Goal: Task Accomplishment & Management: Manage account settings

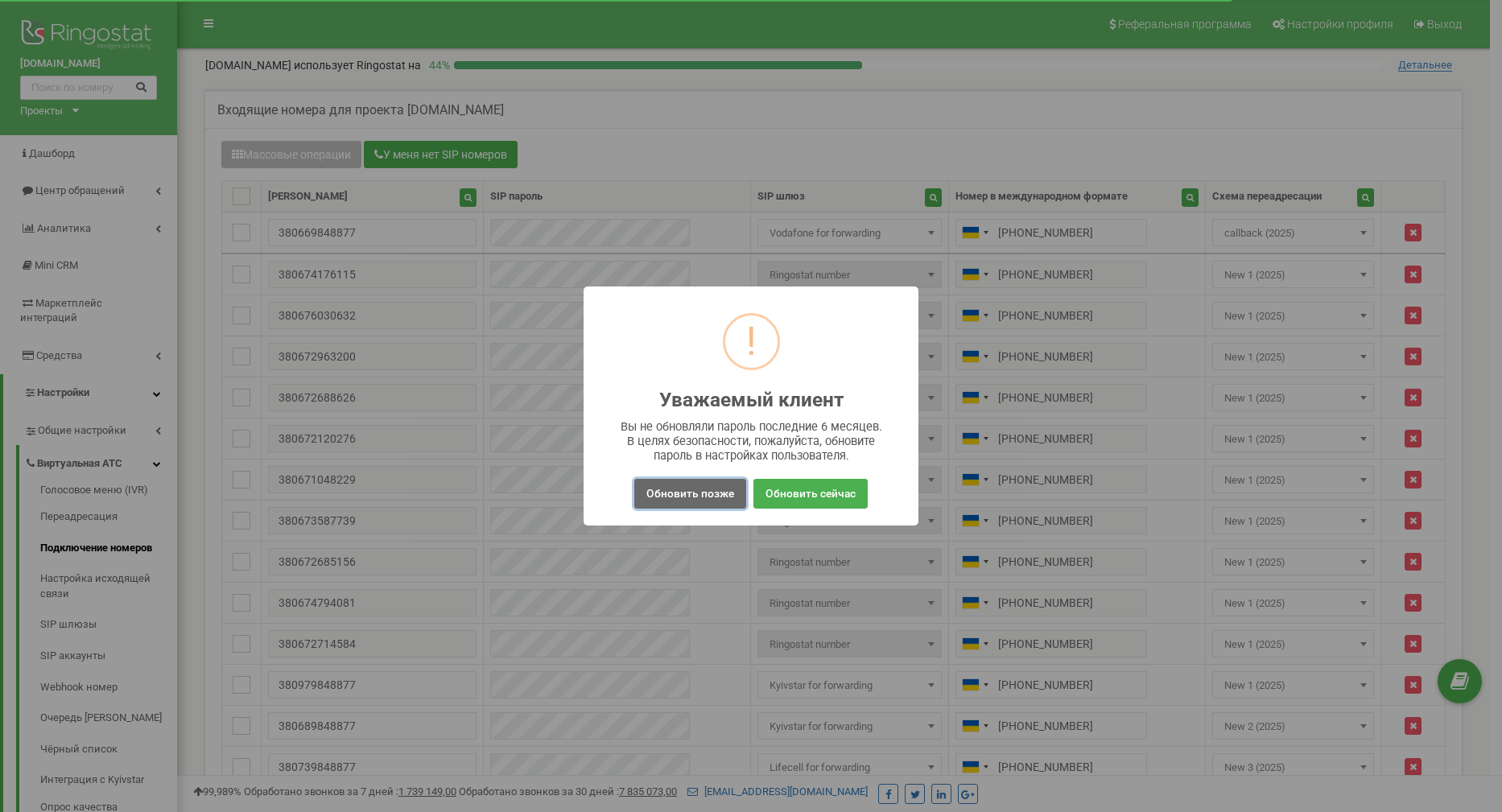
click at [700, 495] on button "Обновить позже" at bounding box center [691, 493] width 112 height 30
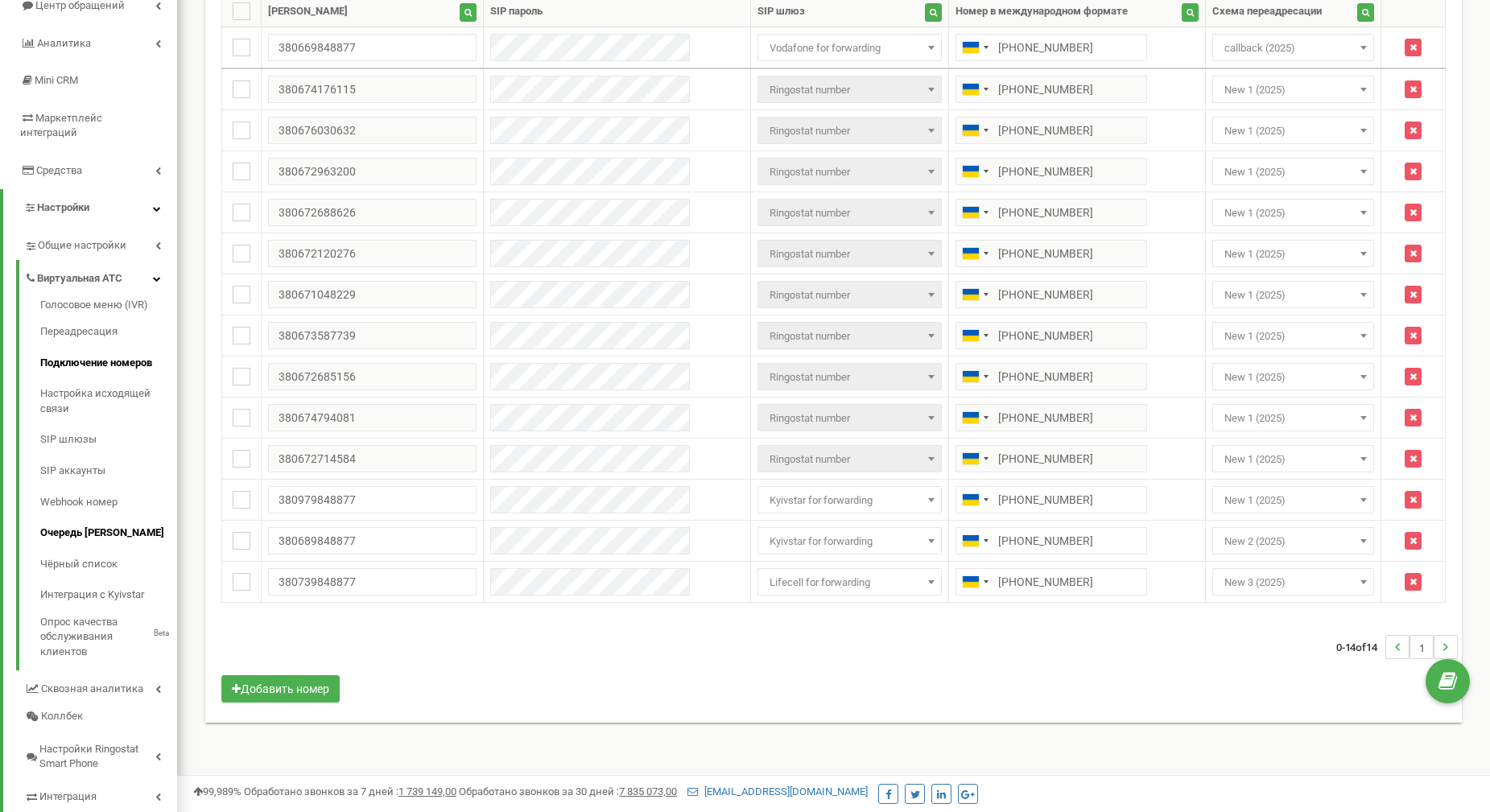
scroll to position [242, 0]
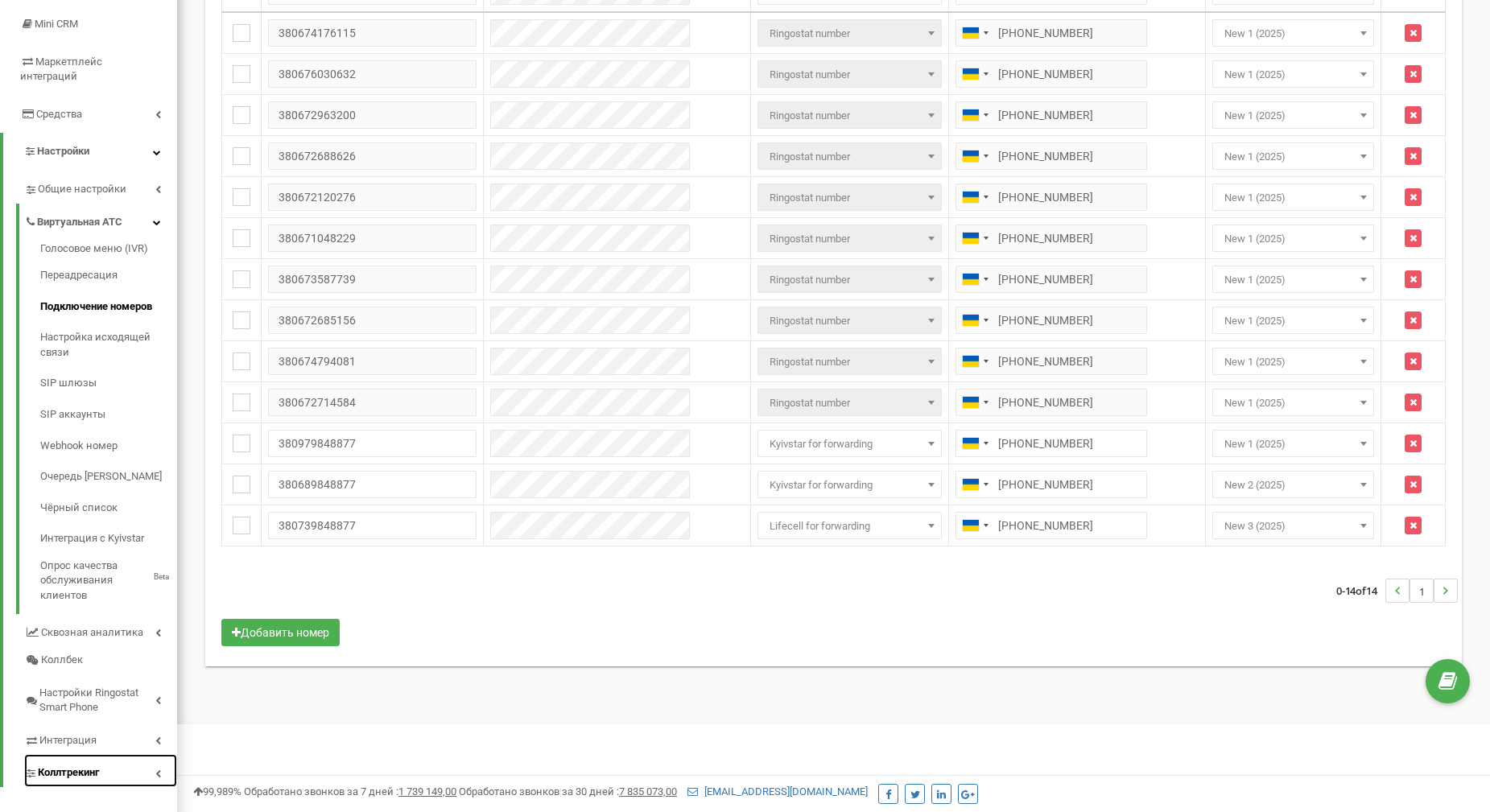
click at [59, 765] on span "Коллтрекинг" at bounding box center [68, 772] width 61 height 15
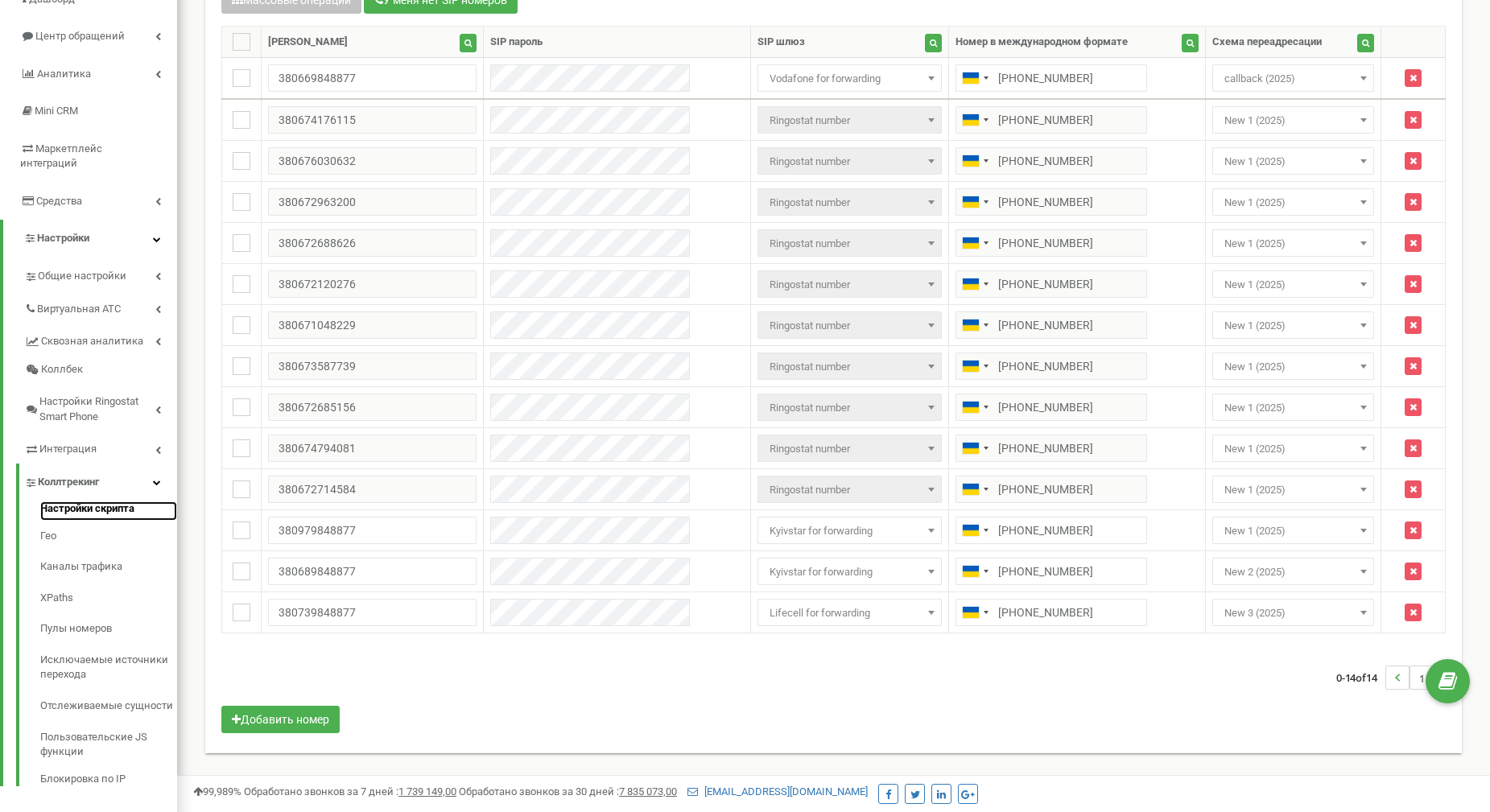
click at [71, 501] on link "Настройки скрипта" at bounding box center [109, 511] width 137 height 19
click at [81, 613] on link "Пулы номеров" at bounding box center [109, 629] width 137 height 32
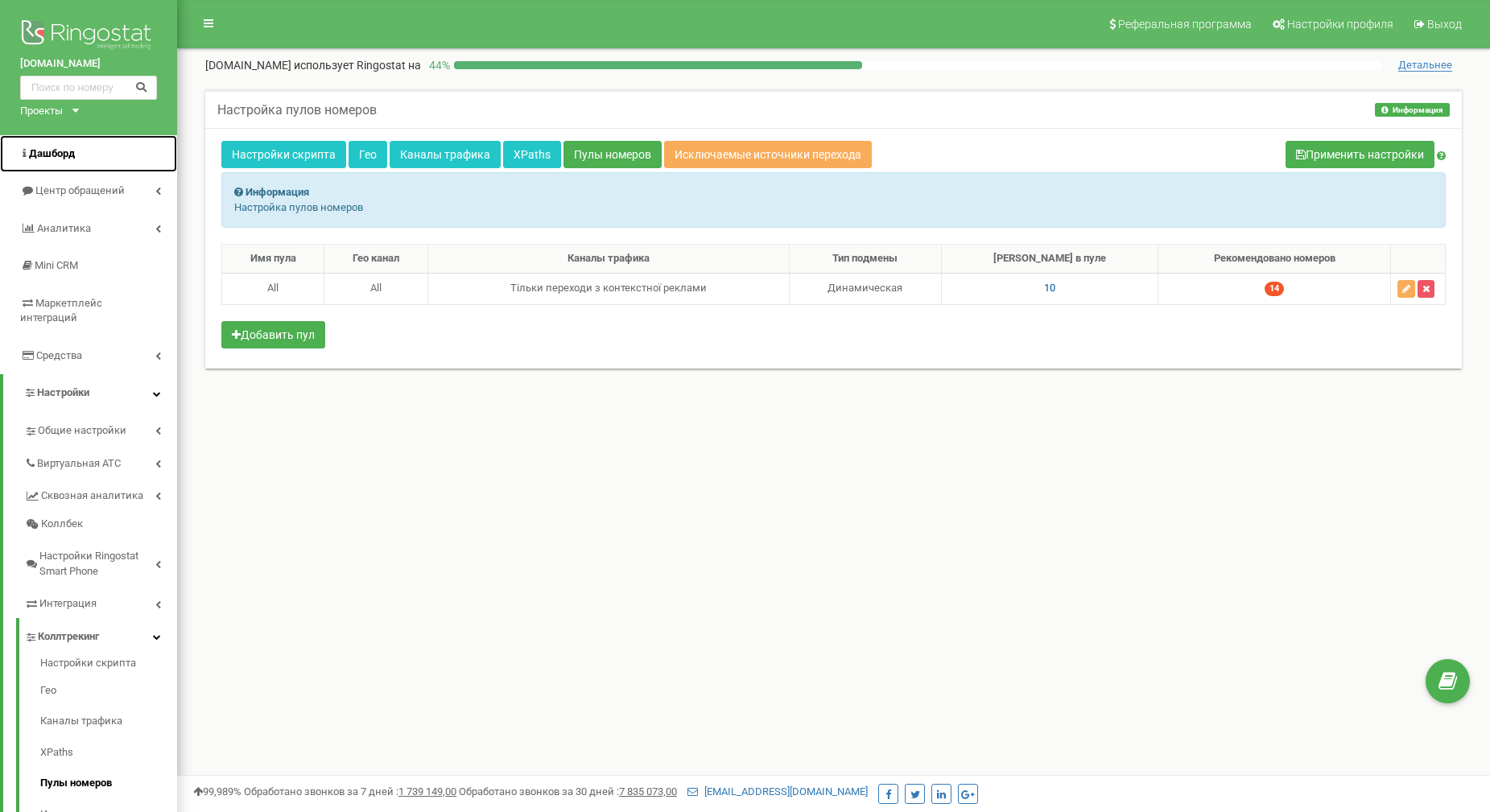
click at [52, 151] on span "Дашборд" at bounding box center [52, 153] width 46 height 12
click at [50, 153] on span "Дашборд" at bounding box center [52, 153] width 46 height 12
click at [61, 157] on span "Дашборд" at bounding box center [52, 153] width 46 height 12
click at [69, 32] on img at bounding box center [88, 37] width 137 height 41
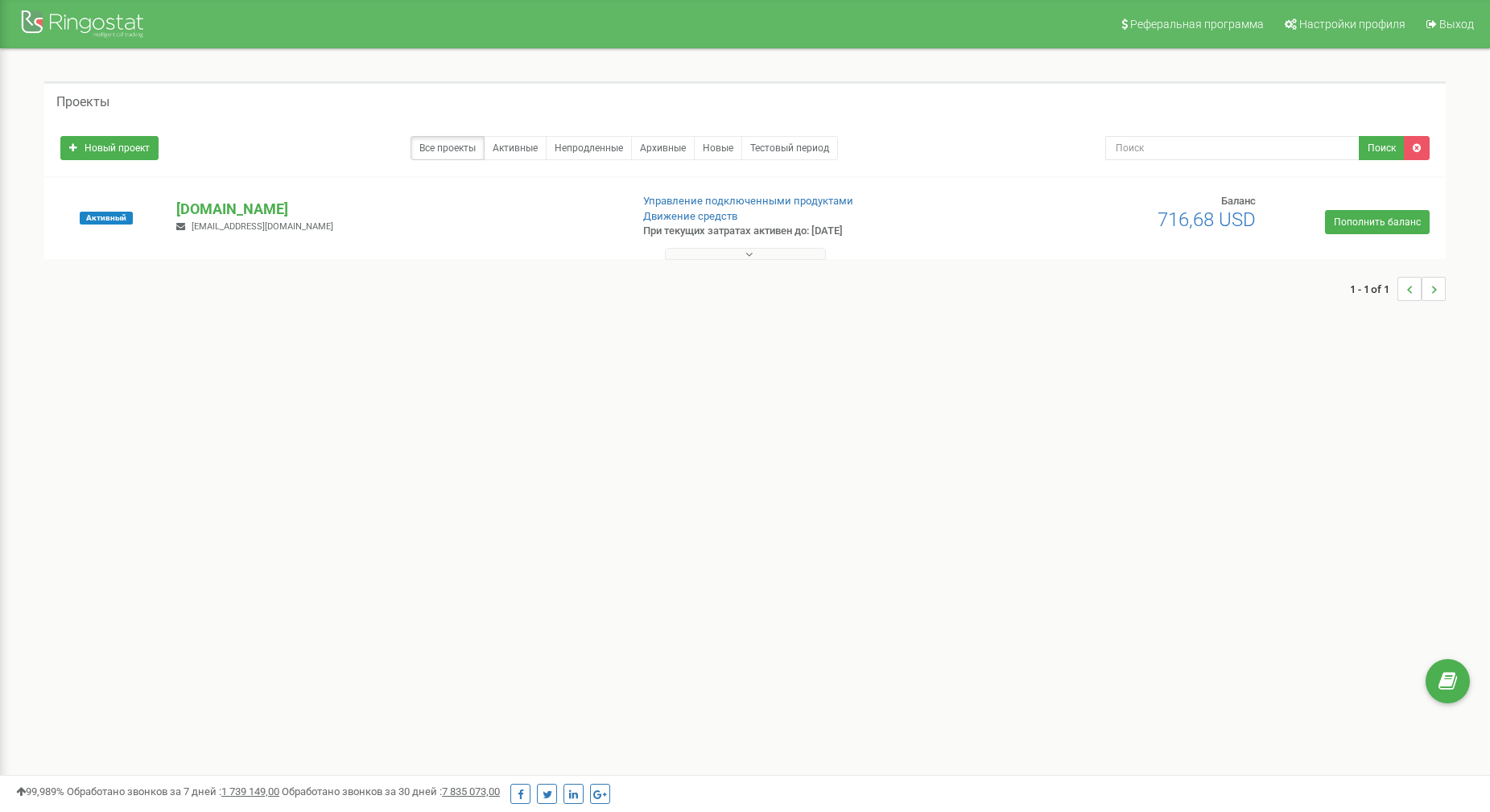
click at [756, 251] on button at bounding box center [745, 254] width 161 height 12
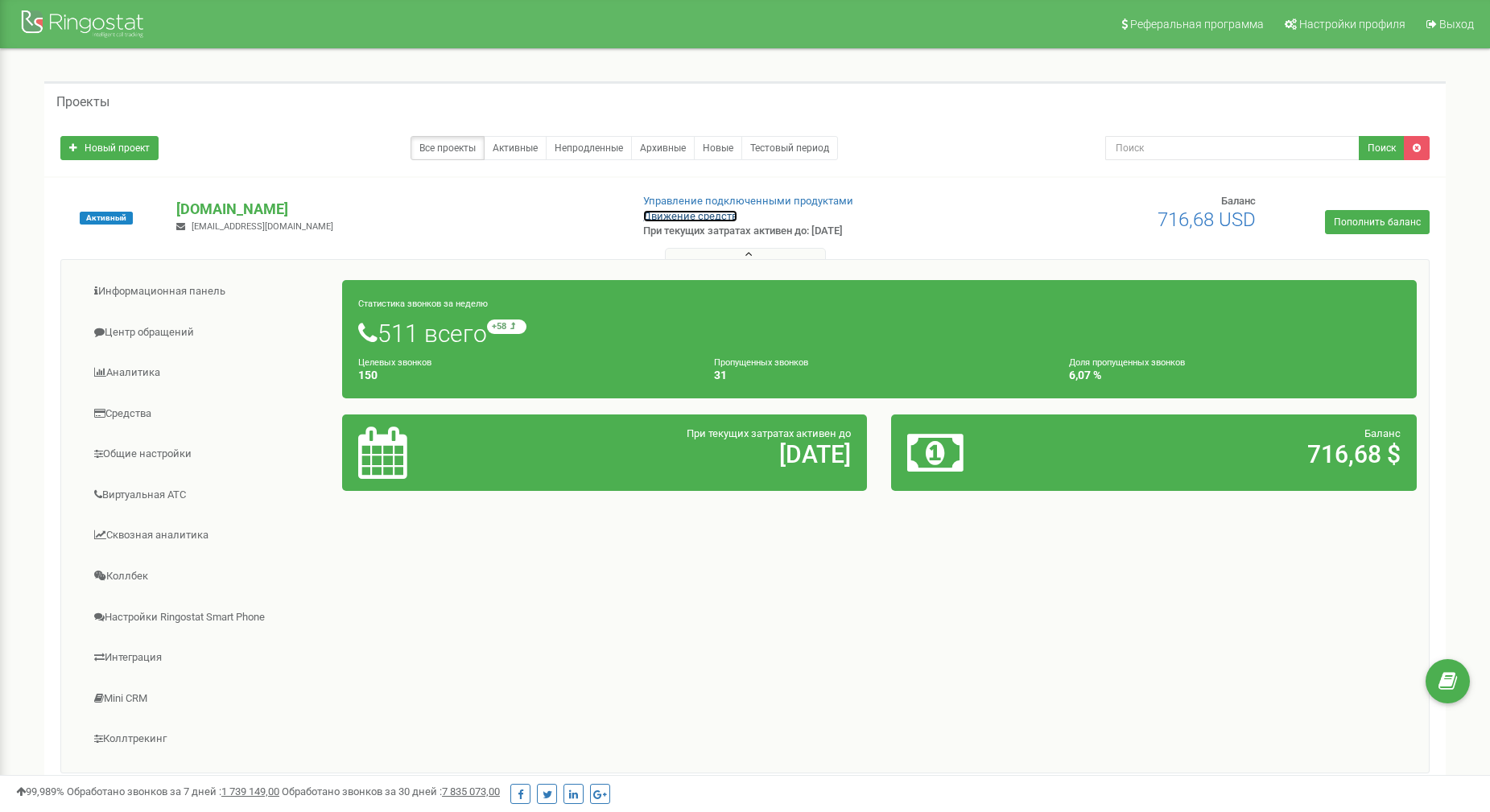
click at [684, 217] on link "Движение средств" at bounding box center [691, 216] width 94 height 12
click at [704, 197] on link "Управление подключенными продуктами" at bounding box center [748, 200] width 210 height 12
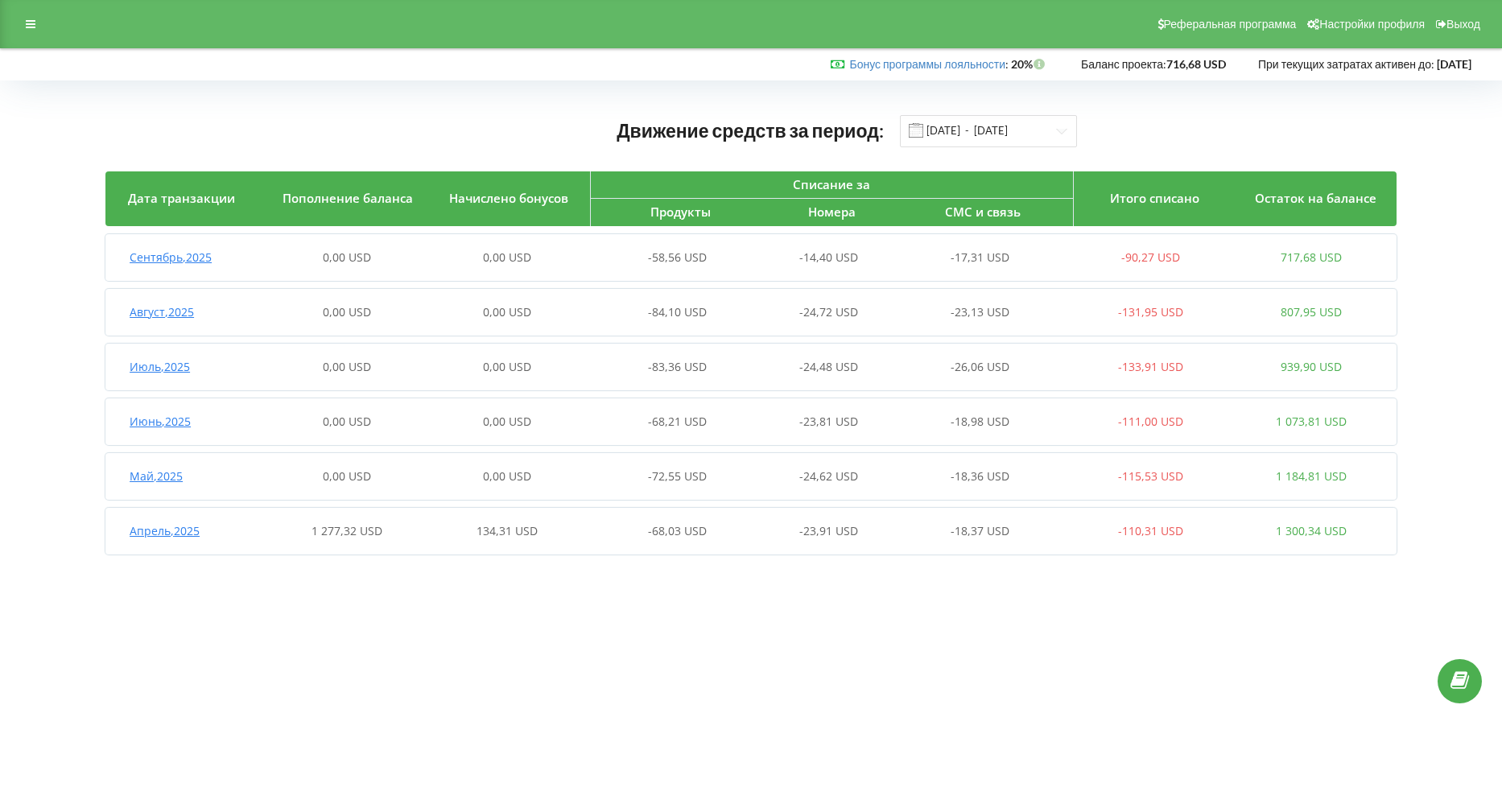
click at [148, 311] on span "[DATE]" at bounding box center [161, 311] width 64 height 15
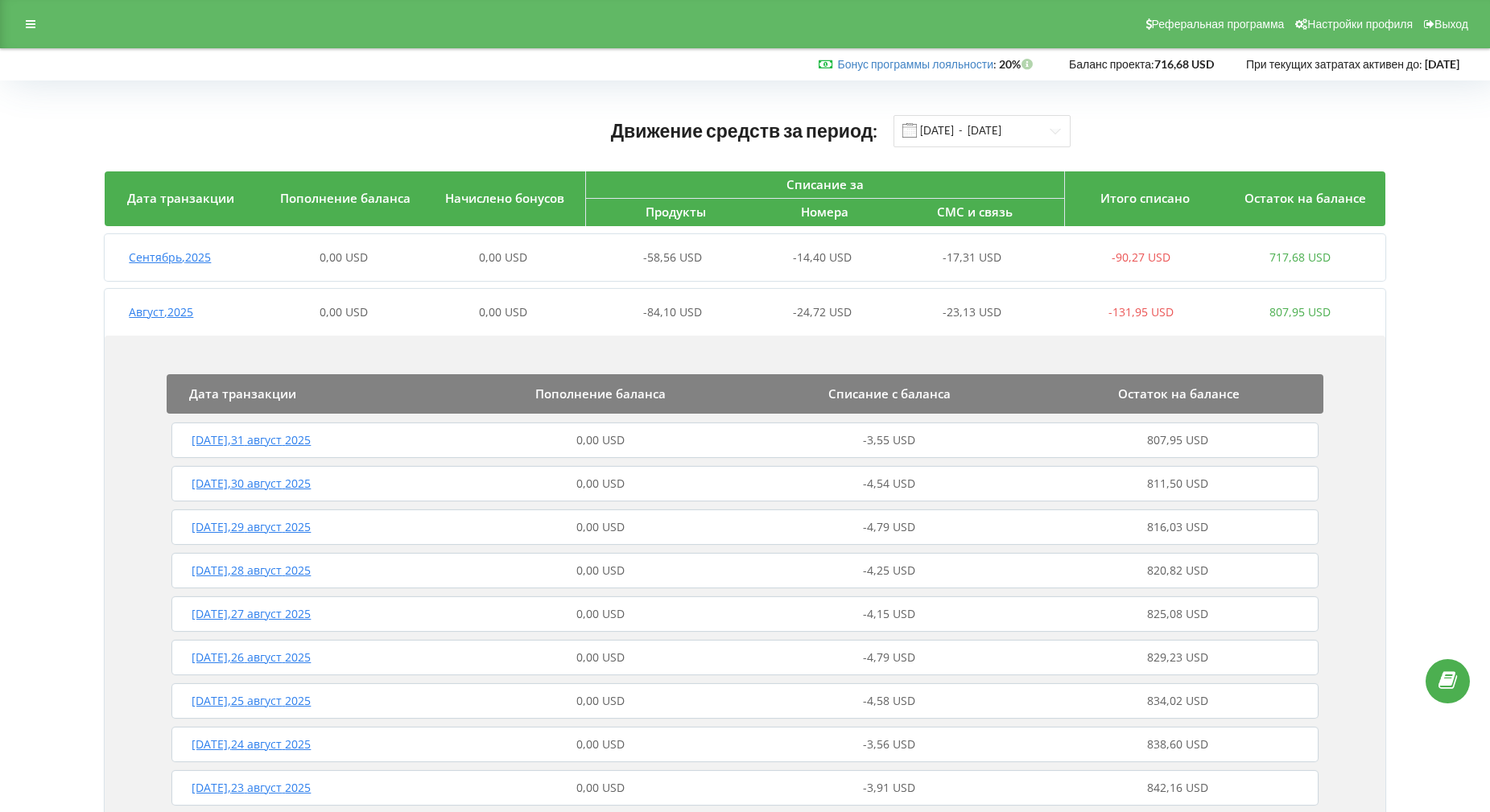
click at [170, 310] on span "[DATE]" at bounding box center [161, 311] width 64 height 15
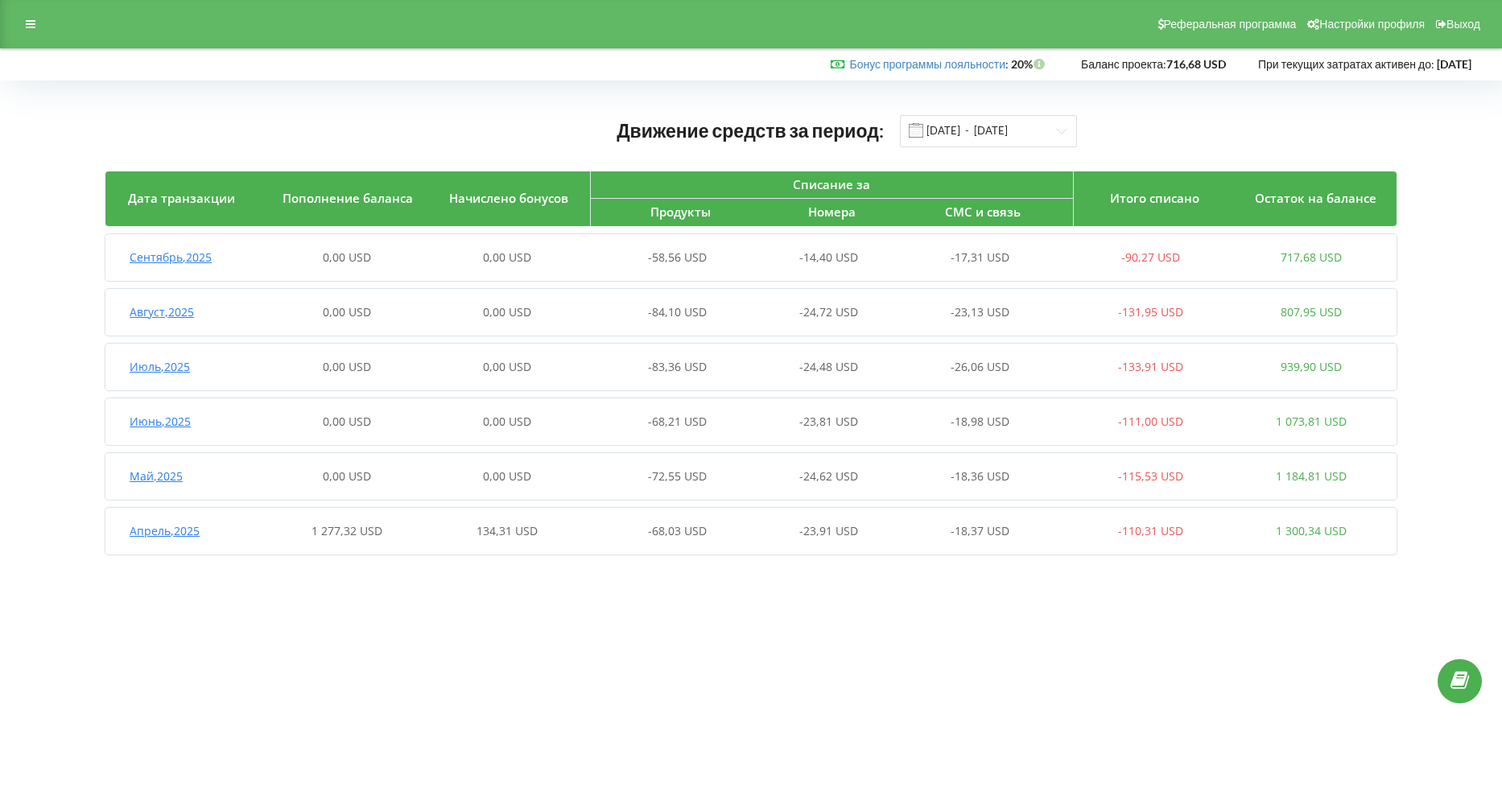
click at [166, 254] on span "[DATE]" at bounding box center [170, 257] width 82 height 15
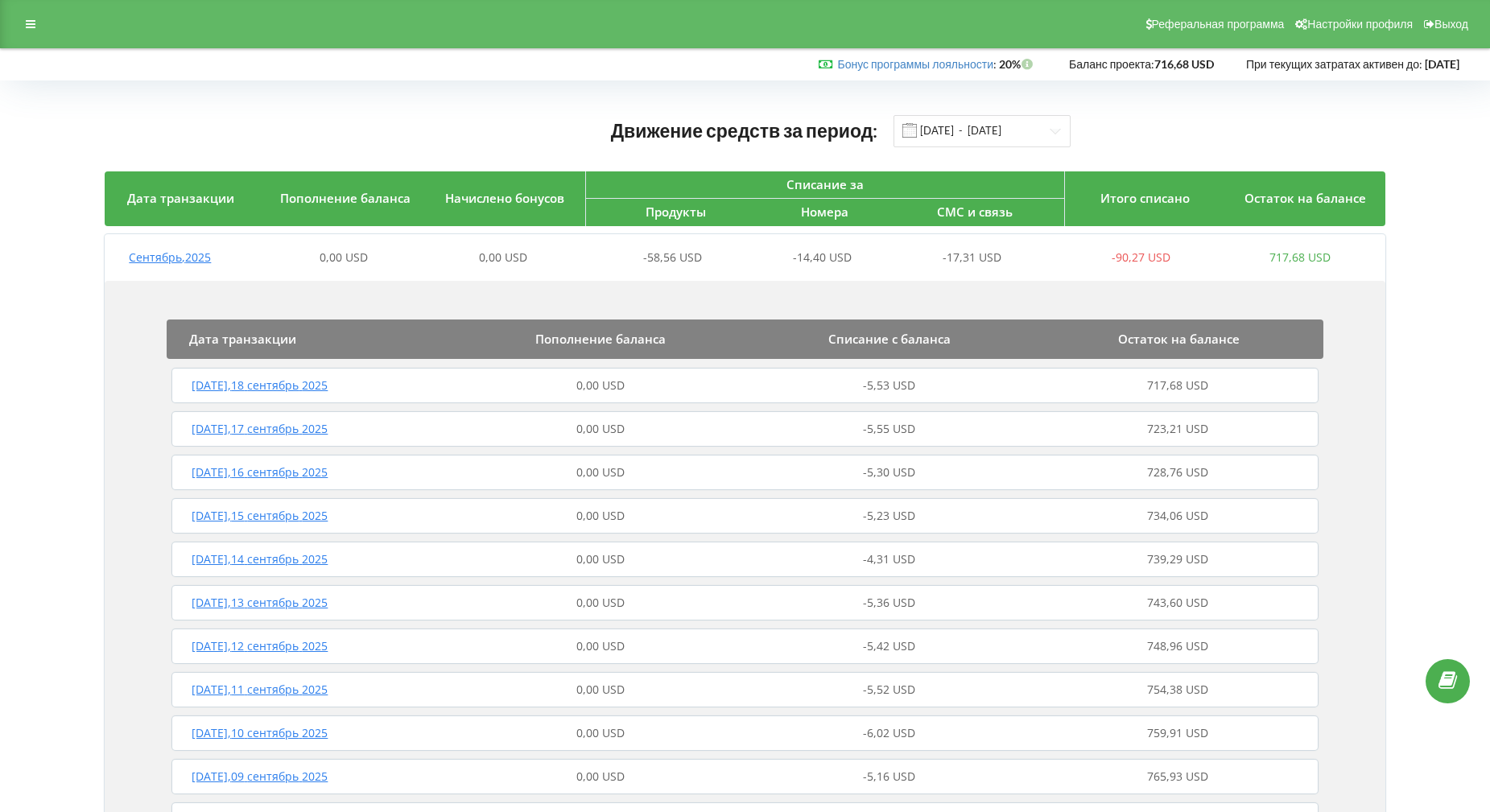
click at [163, 254] on span "[DATE]" at bounding box center [170, 257] width 82 height 15
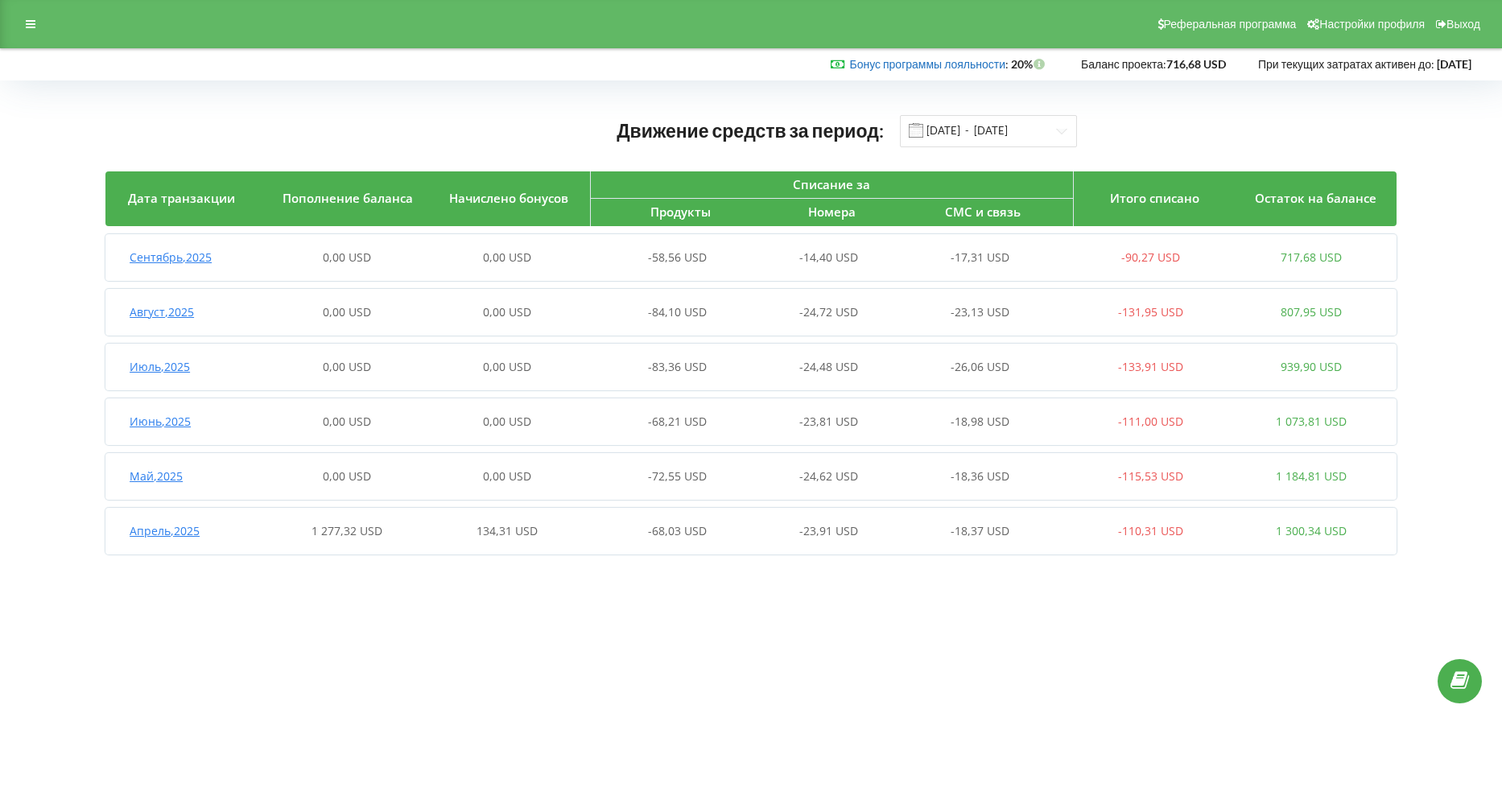
click at [897, 58] on link "Бонус программы лояльности" at bounding box center [927, 63] width 156 height 14
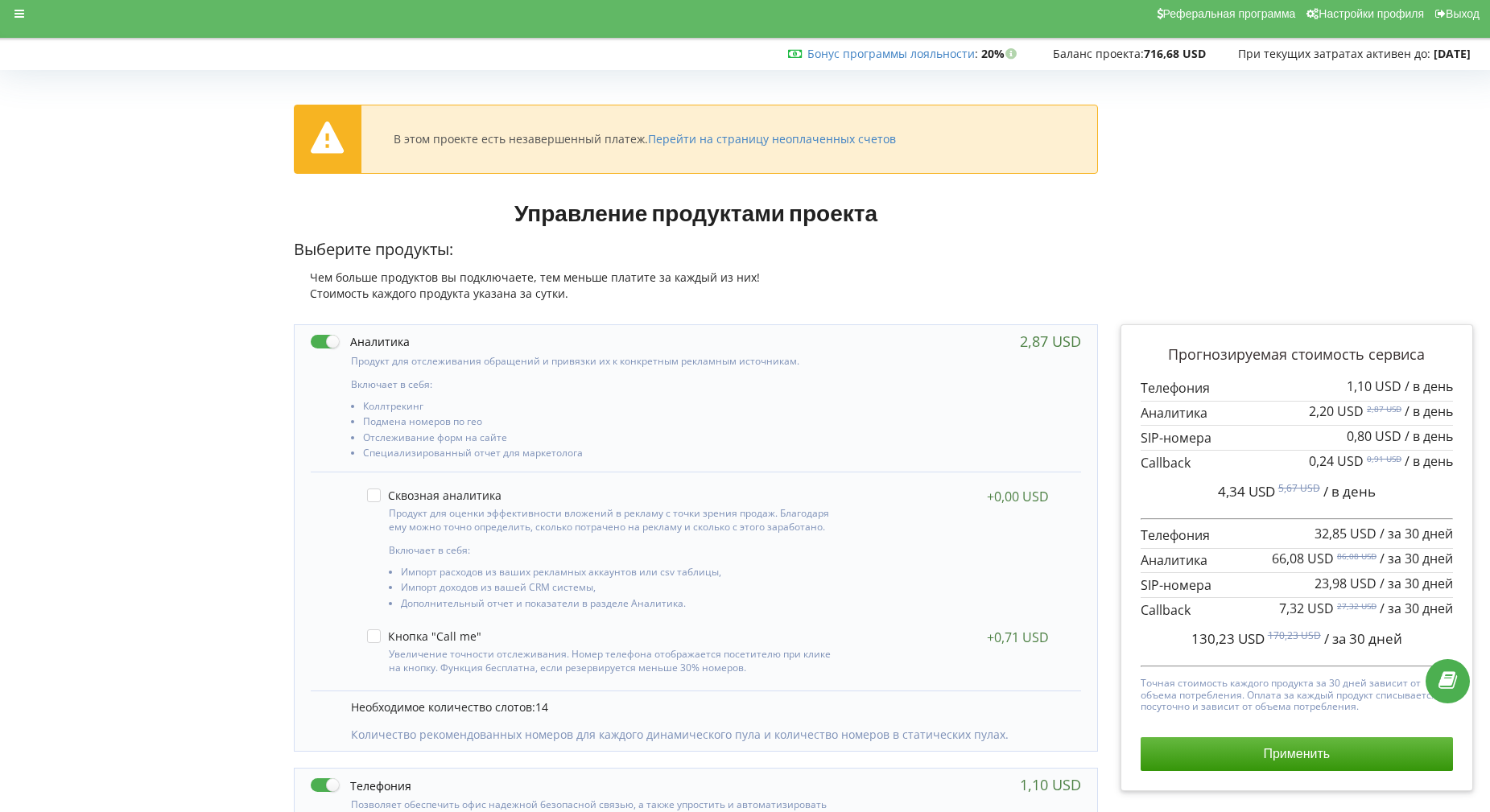
scroll to position [171, 0]
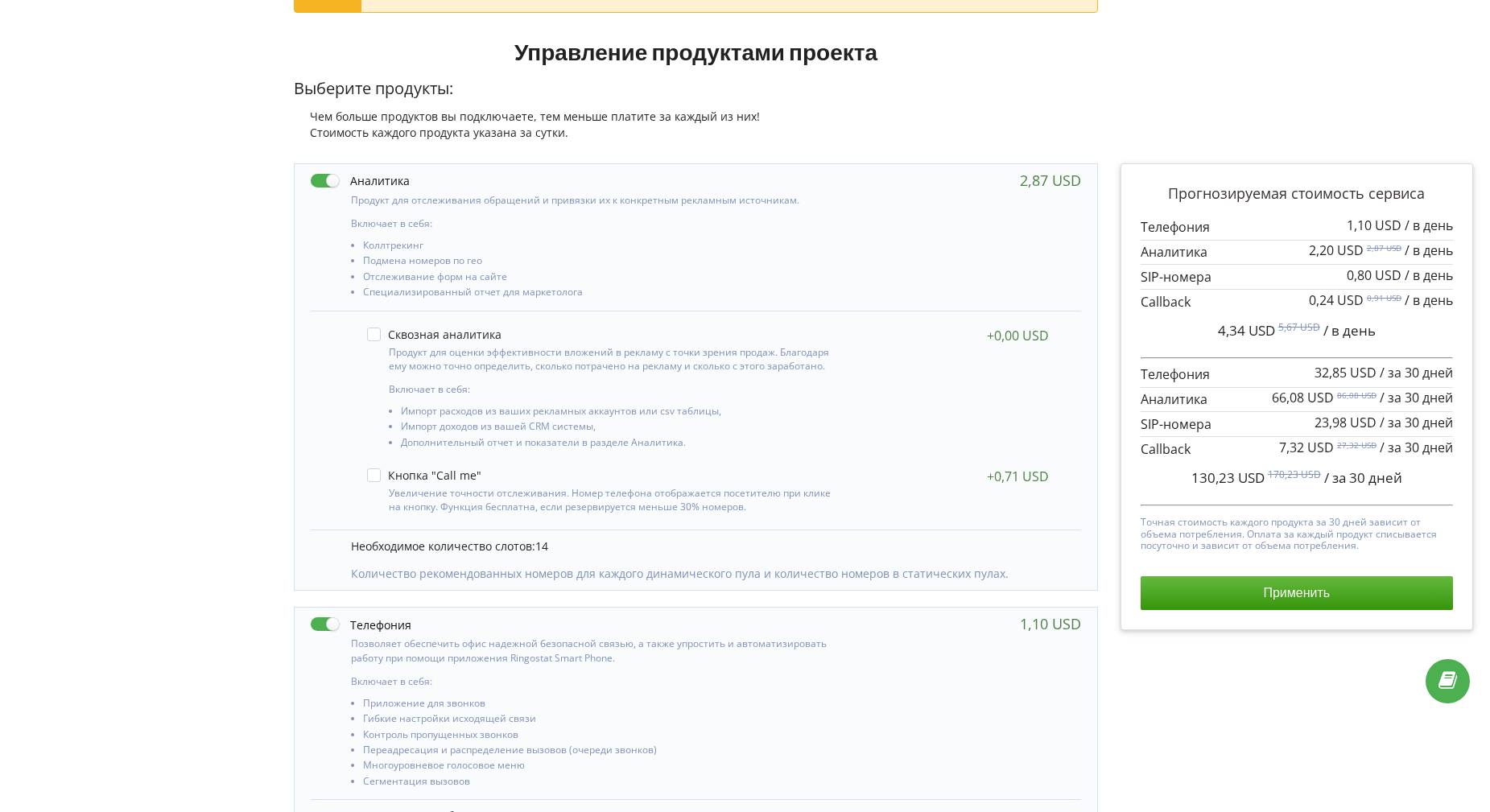
click at [605, 575] on p "Количество рекомендованных номеров для каждого динамического пула и количество …" at bounding box center [707, 574] width 713 height 16
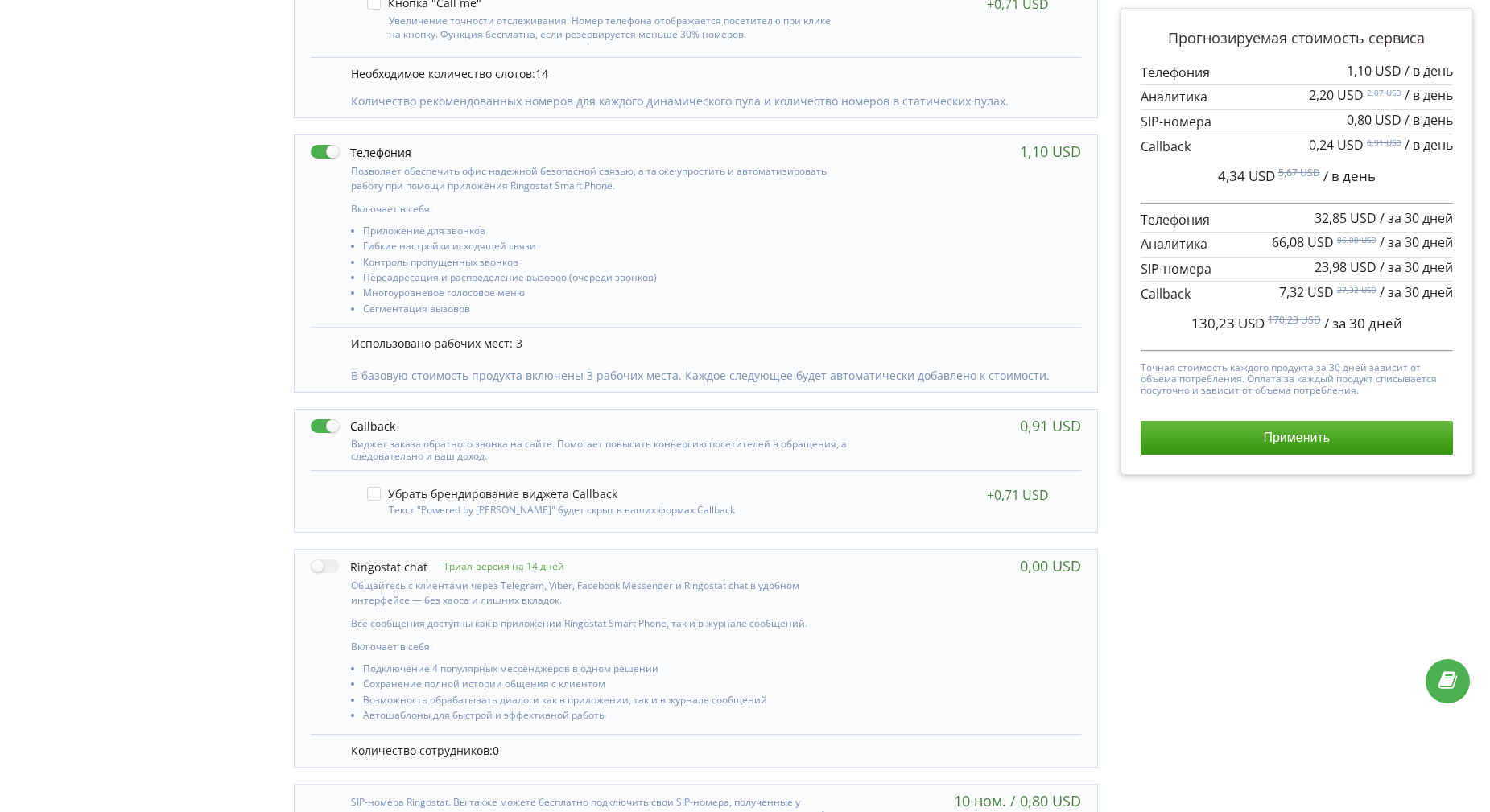
scroll to position [735, 0]
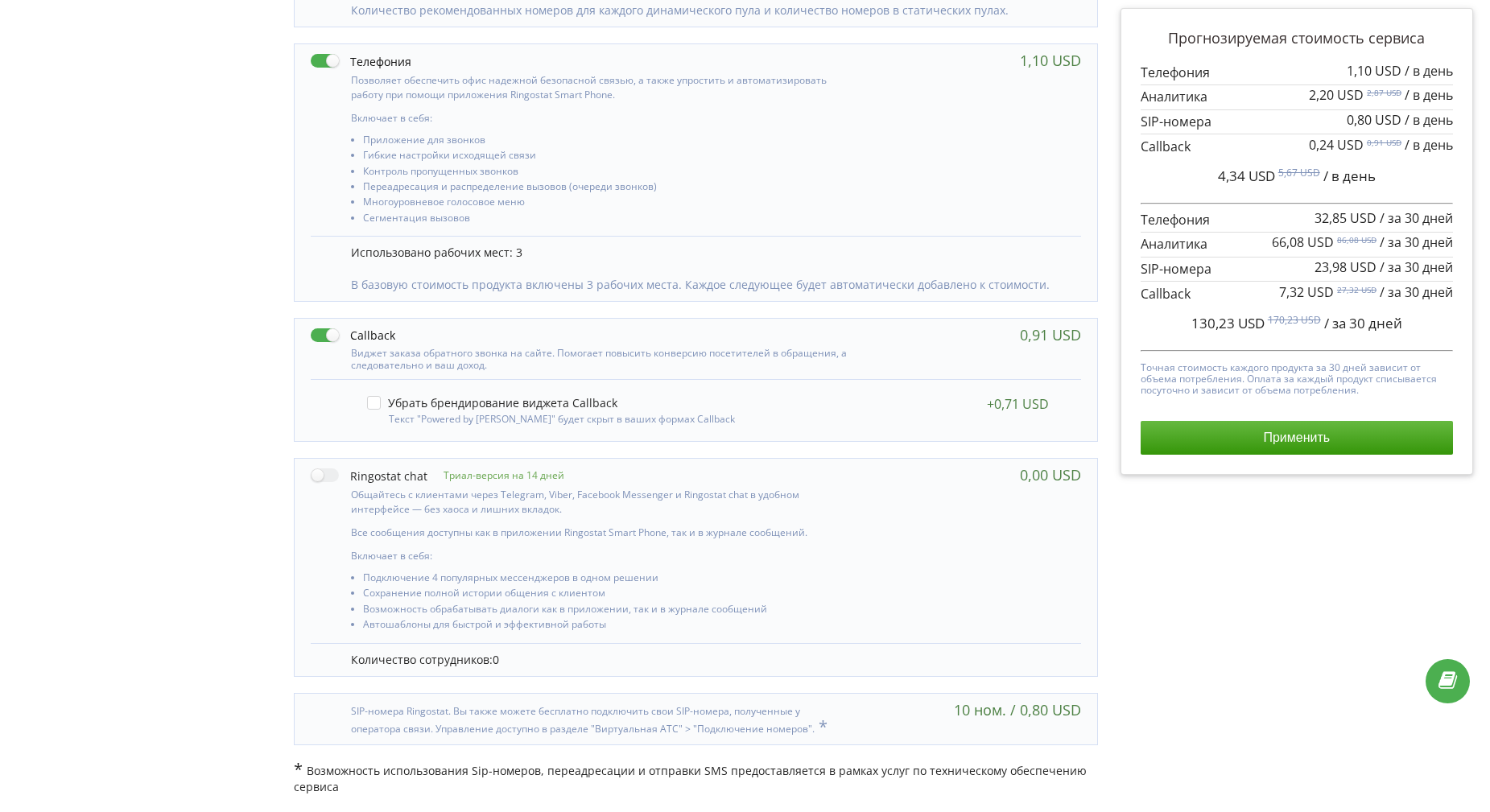
click at [1292, 583] on div "Прогнозируемая стоимость сервиса 1,10 USD / в день" at bounding box center [1297, 197] width 375 height 1218
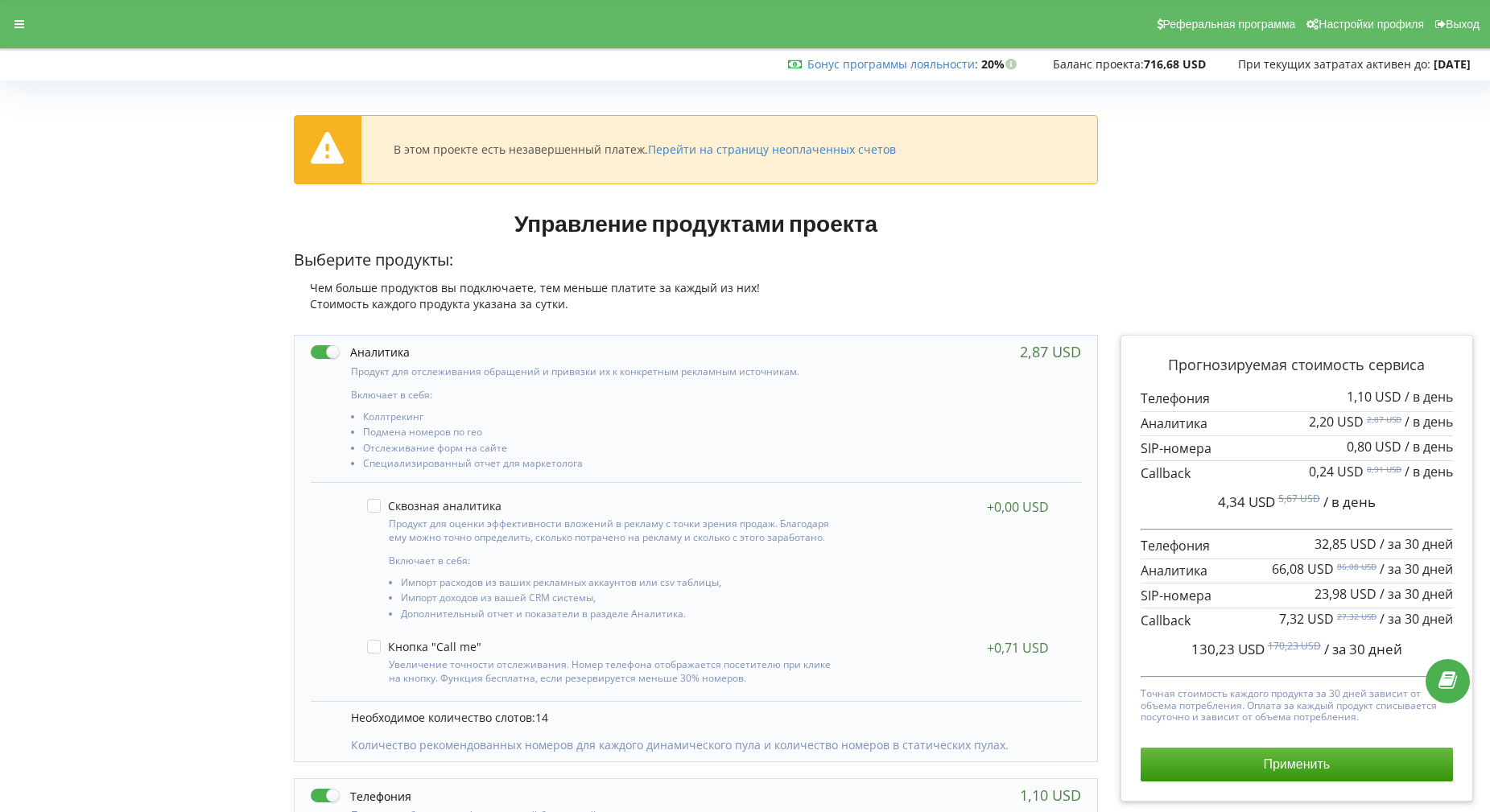
scroll to position [80, 0]
